Goal: Communication & Community: Answer question/provide support

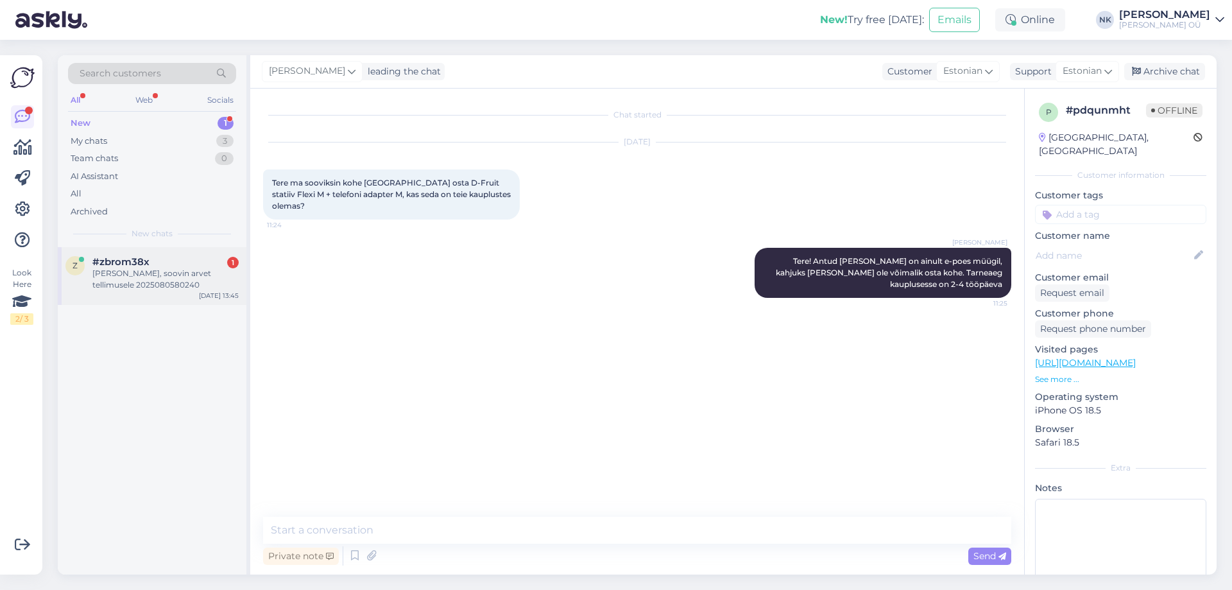
click at [180, 287] on div "[PERSON_NAME], soovin arvet tellimusele 2025080580240" at bounding box center [165, 279] width 146 height 23
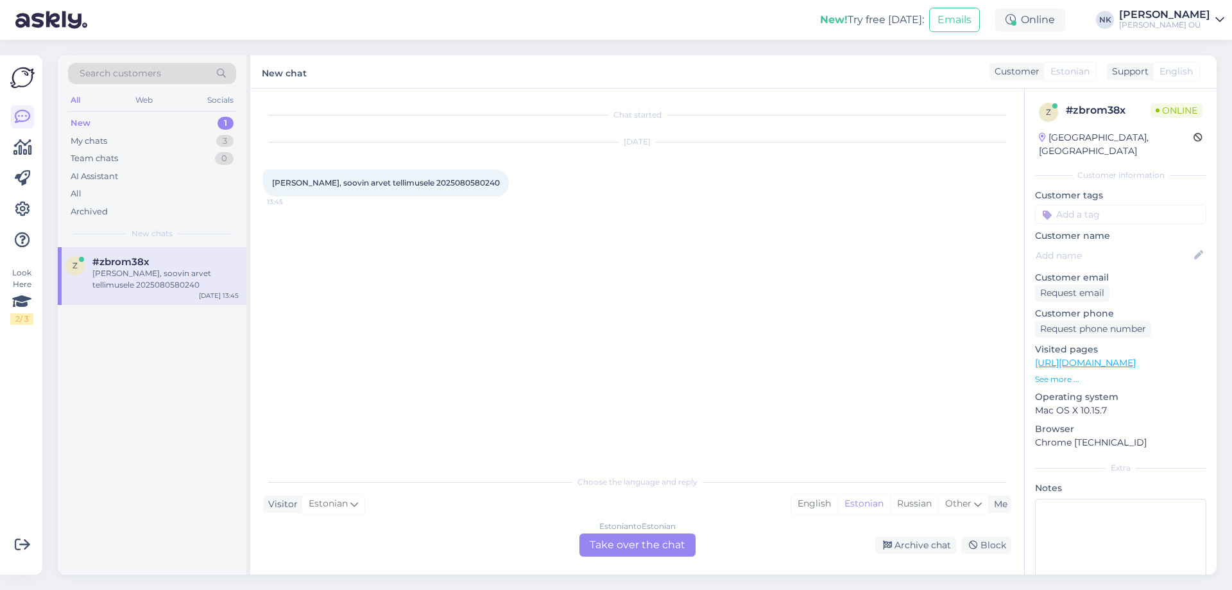
click at [405, 180] on span "[PERSON_NAME], soovin arvet tellimusele 2025080580240" at bounding box center [386, 183] width 228 height 10
copy div "2025080580240 13:45"
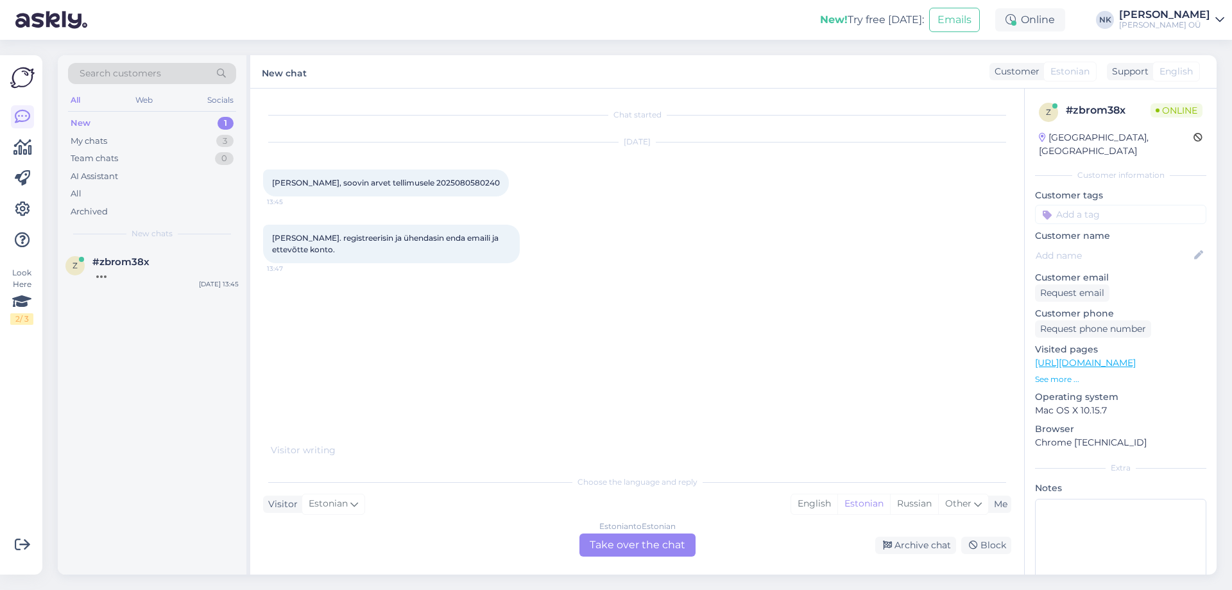
click at [651, 528] on div "Estonian to Estonian" at bounding box center [637, 526] width 76 height 12
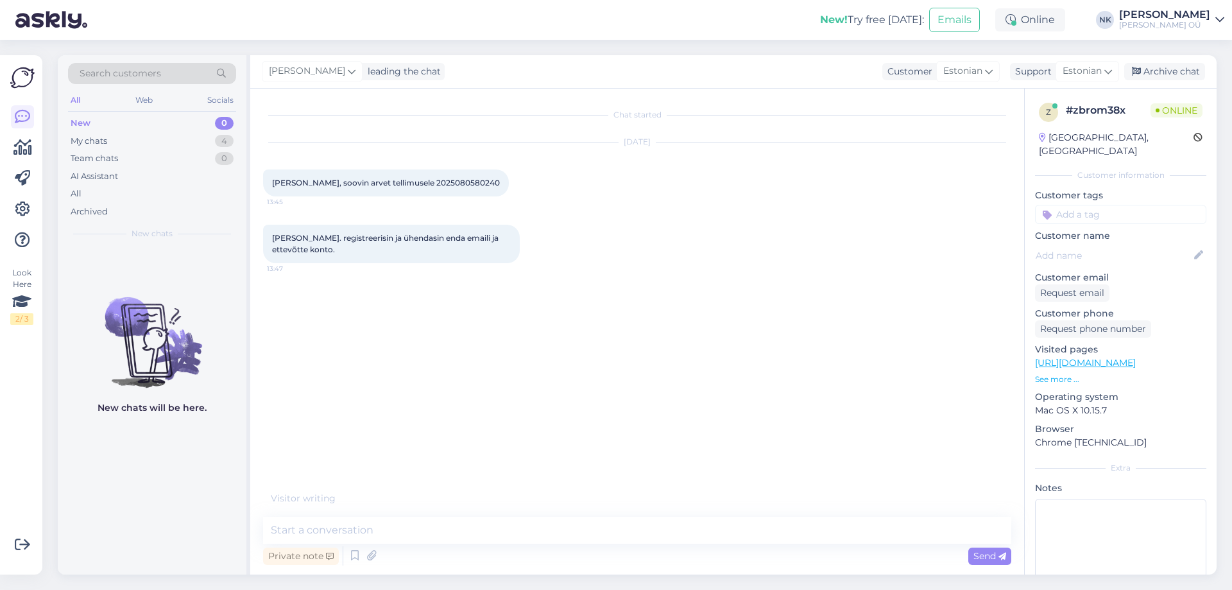
drag, startPoint x: 566, startPoint y: 496, endPoint x: 534, endPoint y: 518, distance: 39.2
click at [565, 496] on div "Visitor writing . . ." at bounding box center [637, 497] width 748 height 13
click at [529, 524] on textarea at bounding box center [637, 529] width 748 height 27
drag, startPoint x: 420, startPoint y: 521, endPoint x: 299, endPoint y: 531, distance: 121.0
click at [299, 531] on textarea "Tere! On rõõm kuulda" at bounding box center [637, 529] width 748 height 27
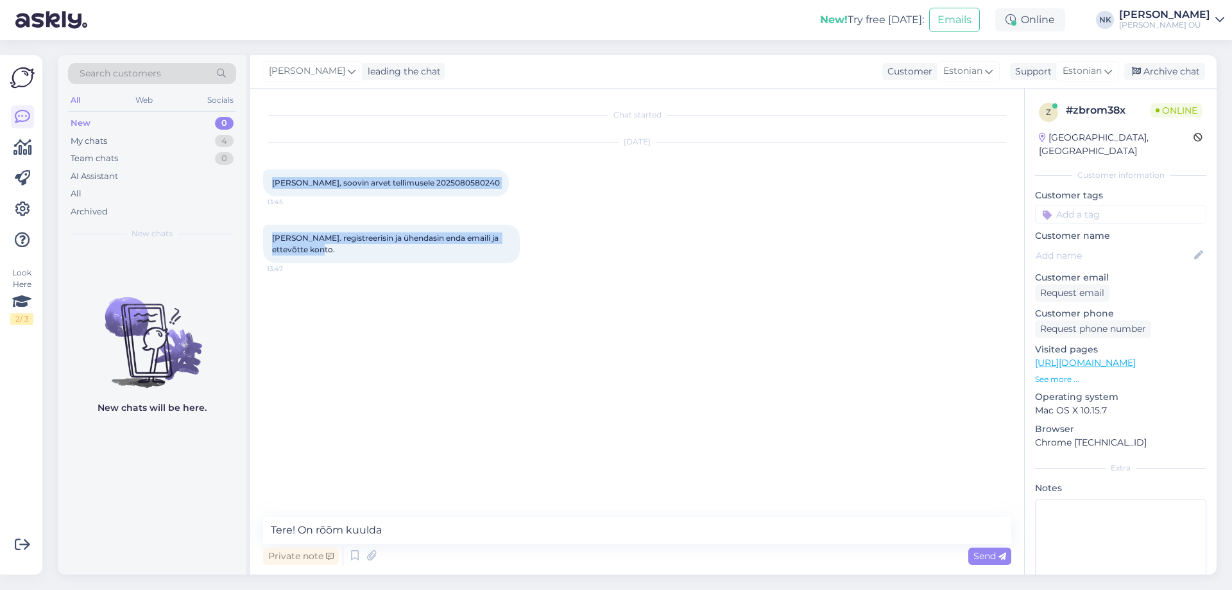
drag, startPoint x: 272, startPoint y: 183, endPoint x: 373, endPoint y: 246, distance: 118.9
click at [373, 246] on div "Chat started [DATE] Tere, soovin arvet tellimusele 2025080580240 13:45 [PERSON_…" at bounding box center [643, 303] width 760 height 404
copy div "[PERSON_NAME], soovin arvet tellimusele 2025080580240 13:45 [PERSON_NAME] juba.…"
drag, startPoint x: 422, startPoint y: 528, endPoint x: 302, endPoint y: 527, distance: 120.0
click at [302, 527] on textarea "Tere! On rõõm kuulda" at bounding box center [637, 529] width 748 height 27
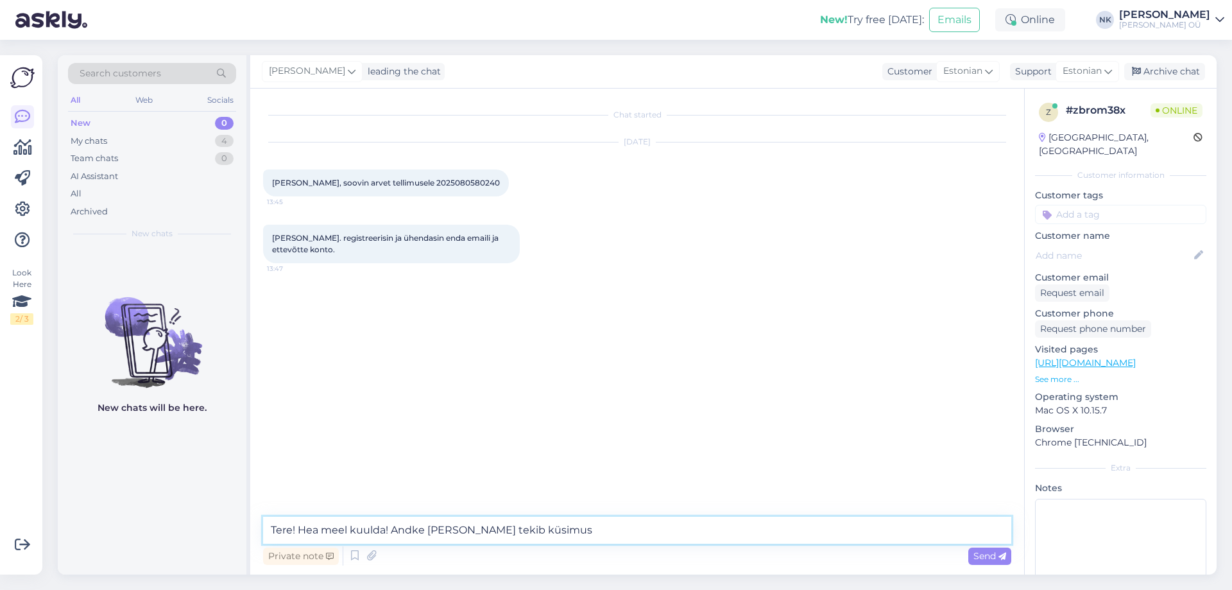
type textarea "Tere! Hea meel kuulda! Andke [PERSON_NAME] tekib küsimusi"
